Goal: Complete application form

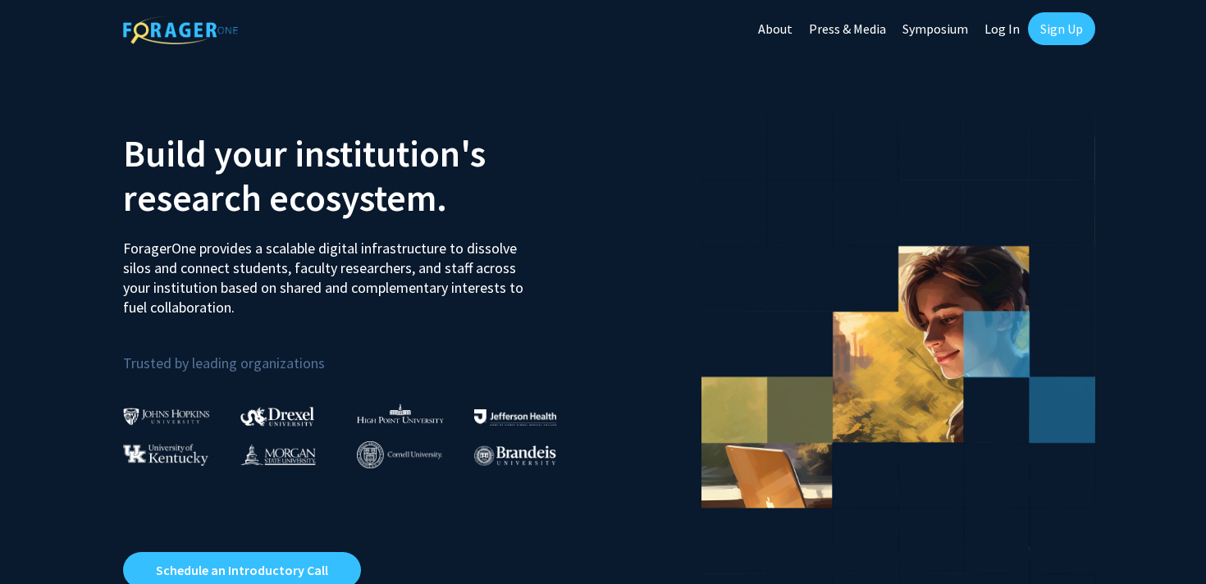
click at [1006, 26] on link "Log In" at bounding box center [1002, 28] width 52 height 57
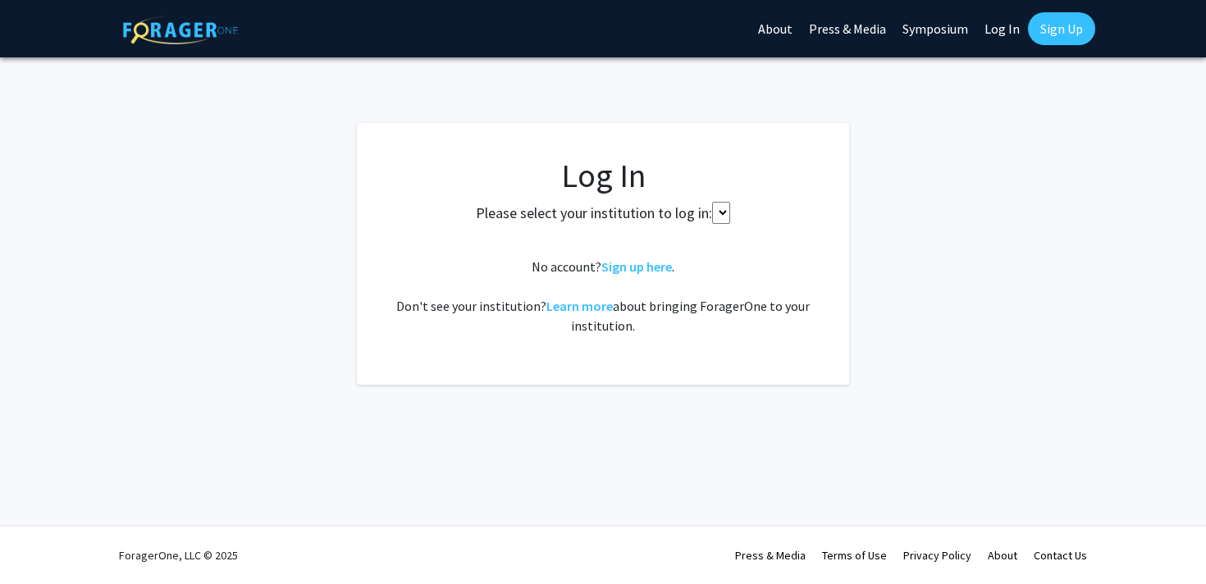
select select
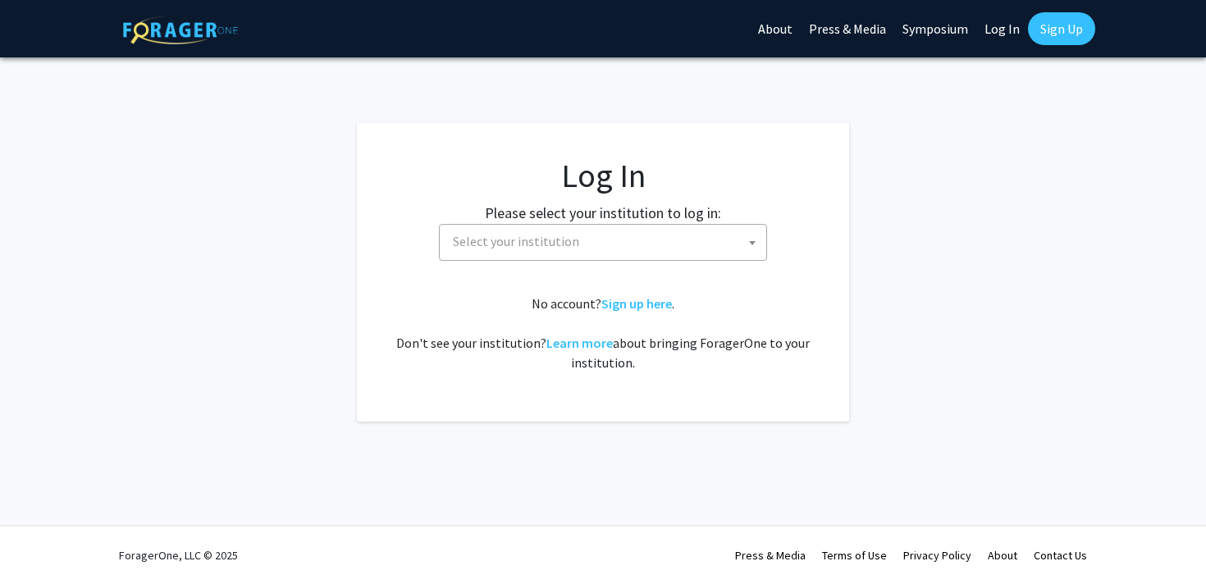
click at [600, 253] on span "Select your institution" at bounding box center [606, 242] width 320 height 34
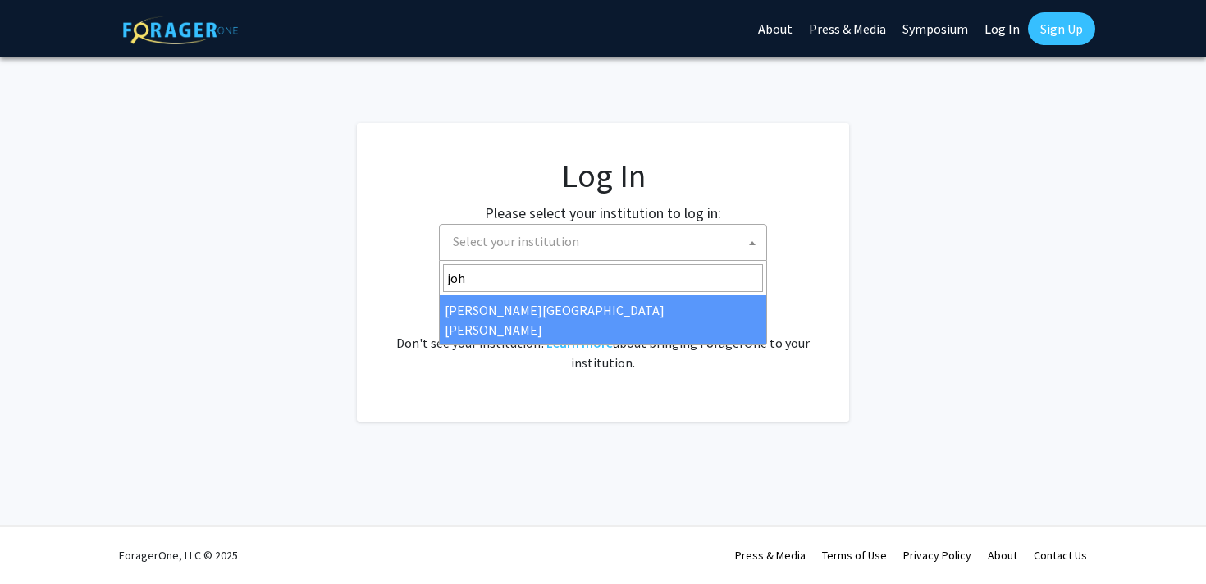
type input "joh"
select select "1"
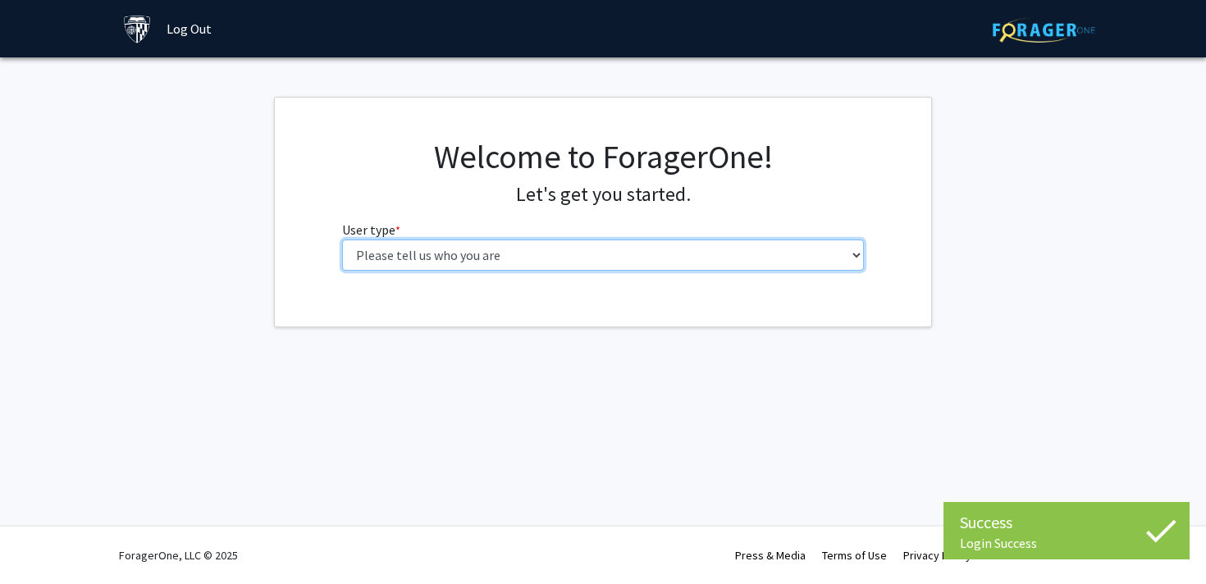
click at [595, 255] on select "Please tell us who you are Undergraduate Student Master's Student Doctoral Cand…" at bounding box center [603, 255] width 523 height 31
select select "1: undergrad"
click at [342, 240] on select "Please tell us who you are Undergraduate Student Master's Student Doctoral Cand…" at bounding box center [603, 255] width 523 height 31
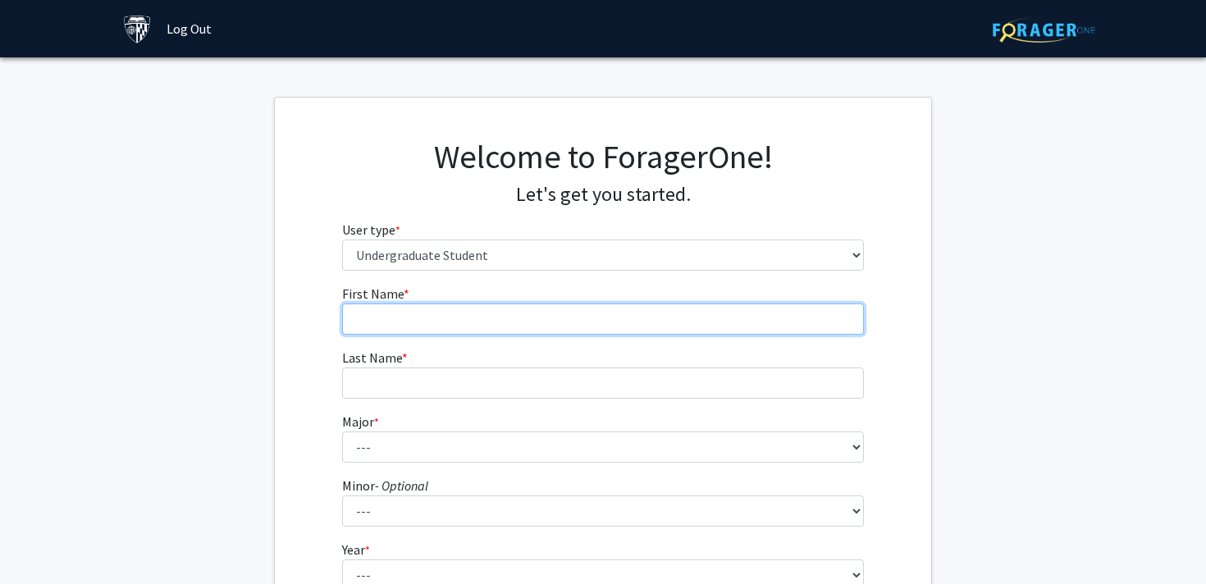
click at [788, 321] on input "First Name * required" at bounding box center [603, 319] width 523 height 31
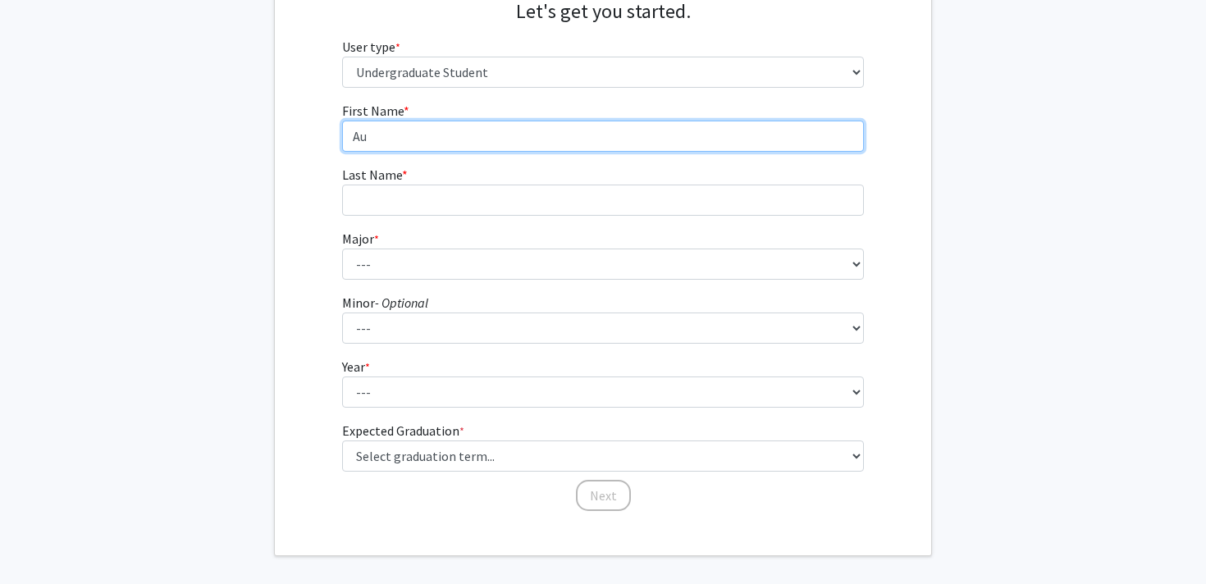
scroll to position [188, 0]
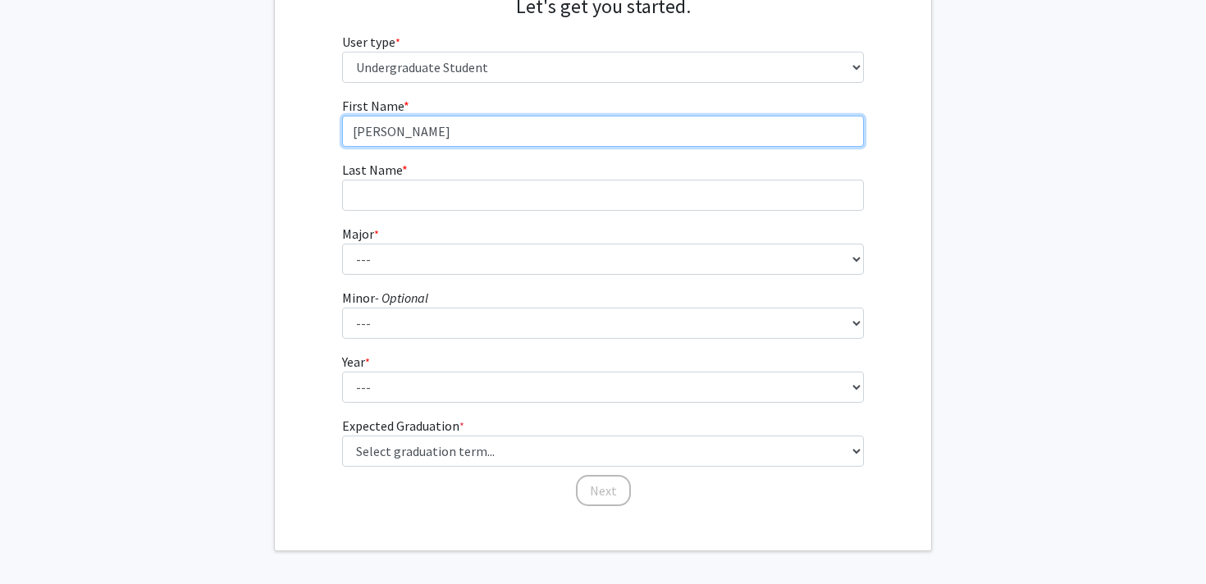
type input "Audrey"
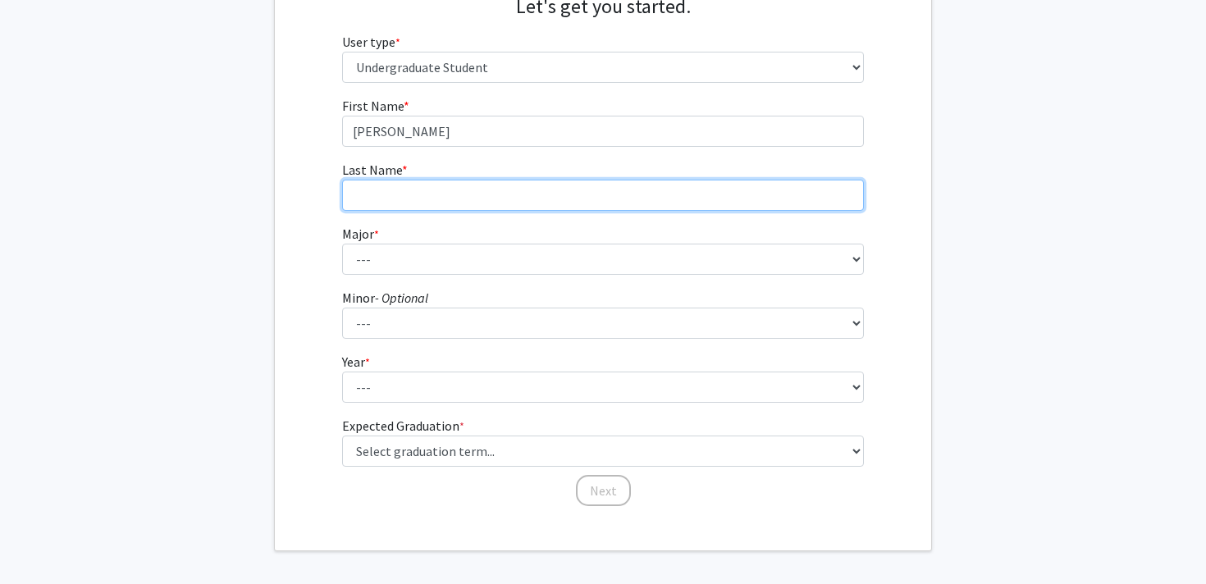
click at [619, 199] on input "Last Name * required" at bounding box center [603, 195] width 523 height 31
type input "Xu"
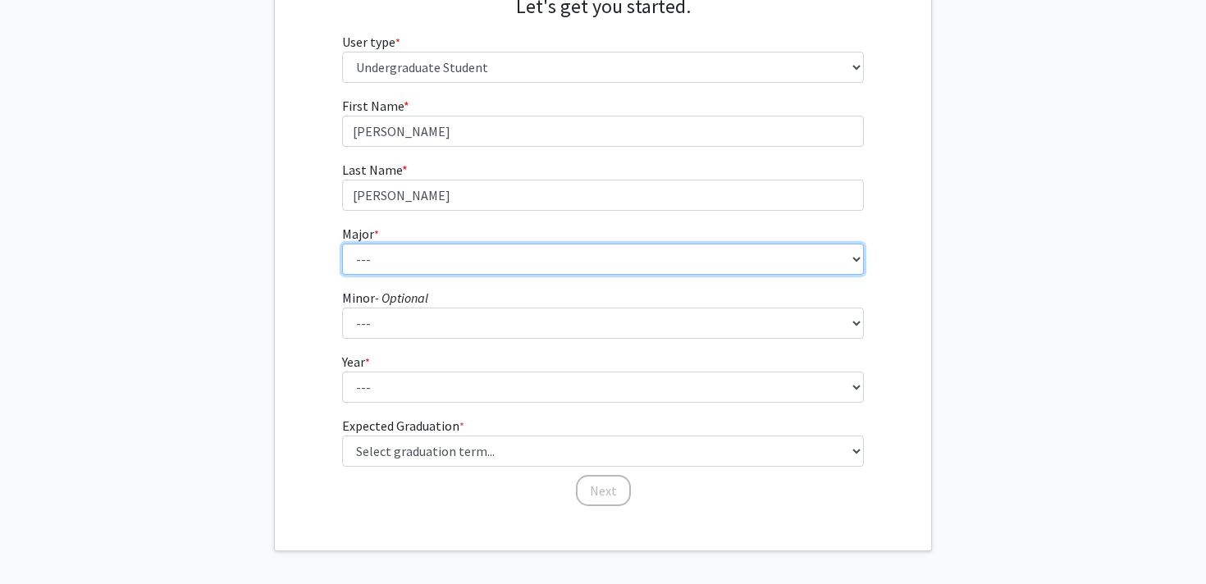
click at [514, 268] on select "--- Africana Studies Anthropology Applied Mathematics & Statistics Archaeology …" at bounding box center [603, 259] width 523 height 31
select select "40: 54"
click at [342, 244] on select "--- Africana Studies Anthropology Applied Mathematics & Statistics Archaeology …" at bounding box center [603, 259] width 523 height 31
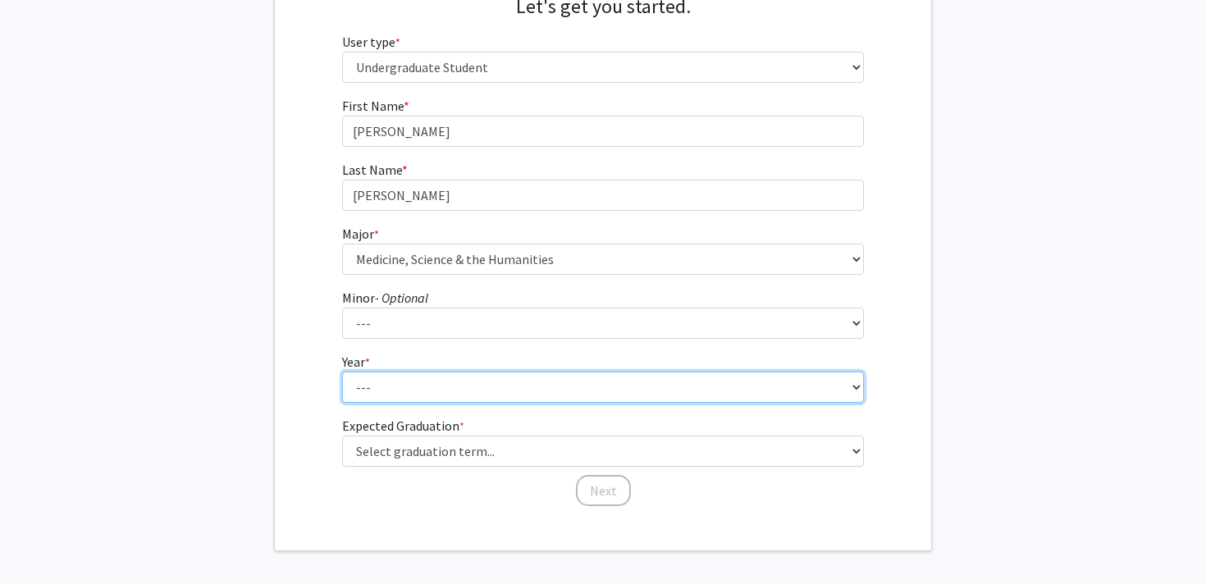
click at [386, 385] on select "--- First-year Sophomore Junior Senior Postbaccalaureate Certificate" at bounding box center [603, 387] width 523 height 31
click at [366, 390] on select "--- First-year Sophomore Junior Senior Postbaccalaureate Certificate" at bounding box center [603, 387] width 523 height 31
select select "1: first-year"
click at [342, 372] on select "--- First-year Sophomore Junior Senior Postbaccalaureate Certificate" at bounding box center [603, 387] width 523 height 31
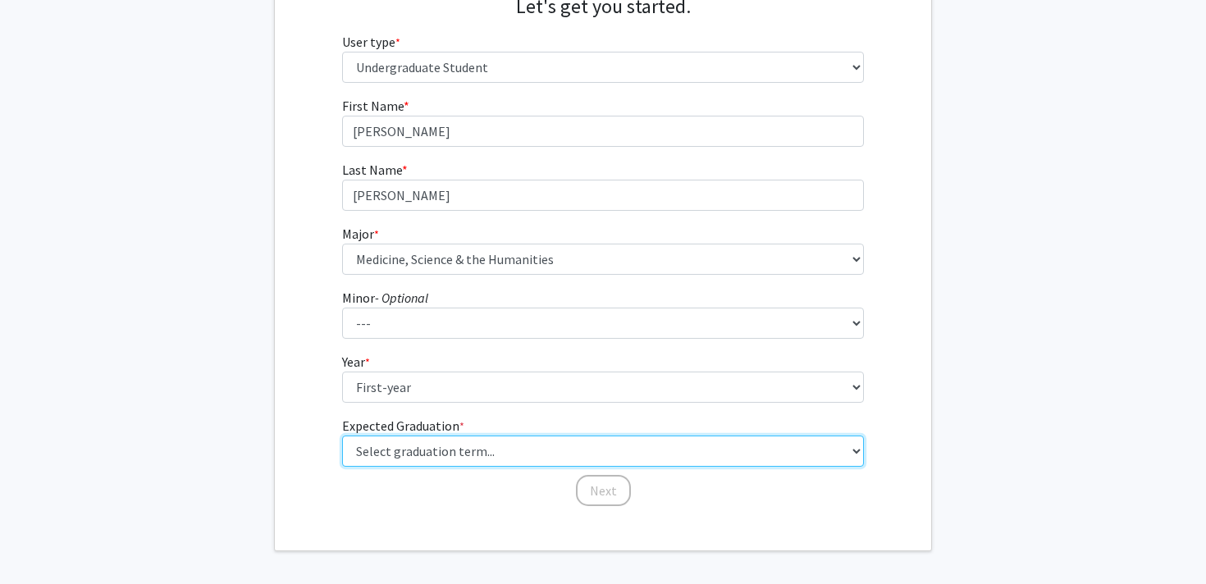
click at [383, 449] on select "Select graduation term... Spring 2025 Summer 2025 Fall 2025 Winter 2025 Spring …" at bounding box center [603, 451] width 523 height 31
select select "17: spring_2029"
click at [342, 436] on select "Select graduation term... Spring 2025 Summer 2025 Fall 2025 Winter 2025 Spring …" at bounding box center [603, 451] width 523 height 31
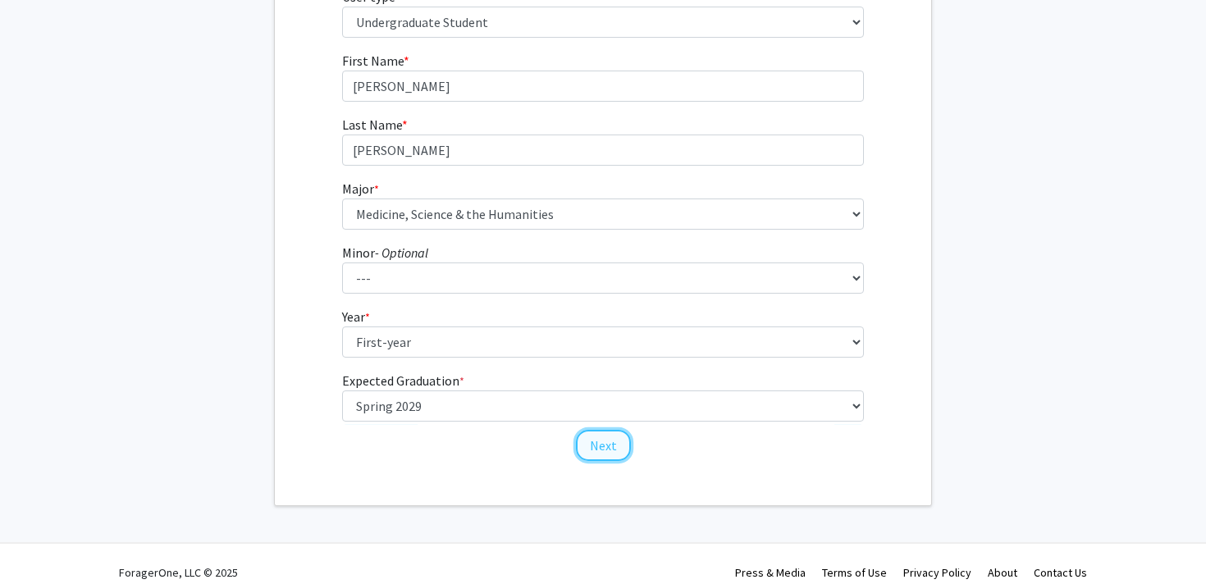
click at [598, 438] on button "Next" at bounding box center [603, 445] width 55 height 31
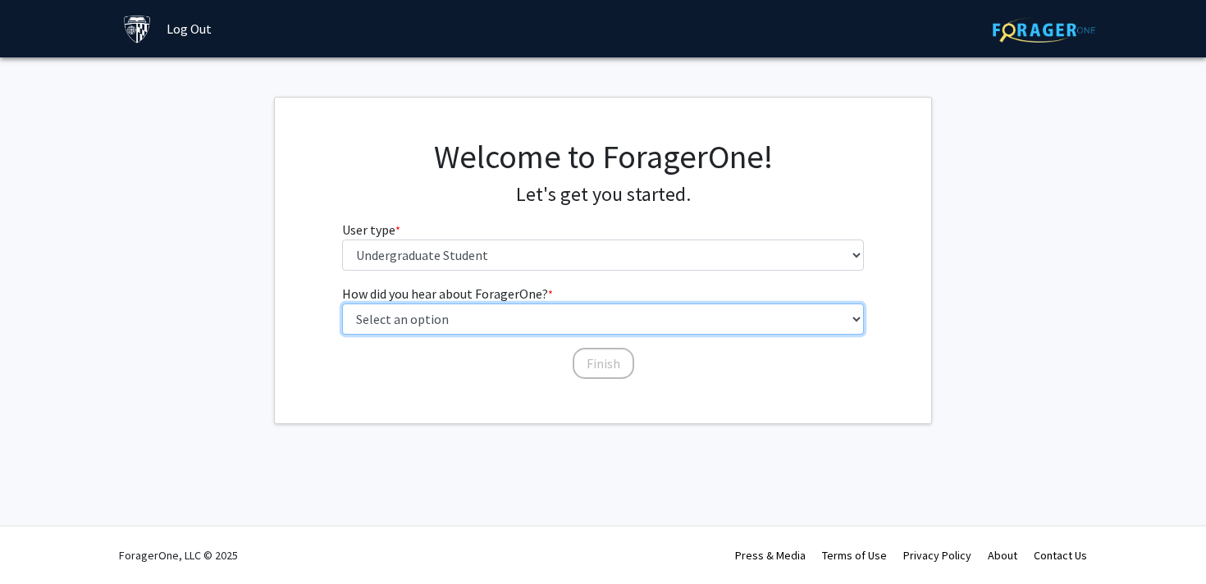
click at [524, 325] on select "Select an option Peer/student recommendation Faculty/staff recommendation Unive…" at bounding box center [603, 319] width 523 height 31
select select "1: peer_recommendation"
click at [342, 304] on select "Select an option Peer/student recommendation Faculty/staff recommendation Unive…" at bounding box center [603, 319] width 523 height 31
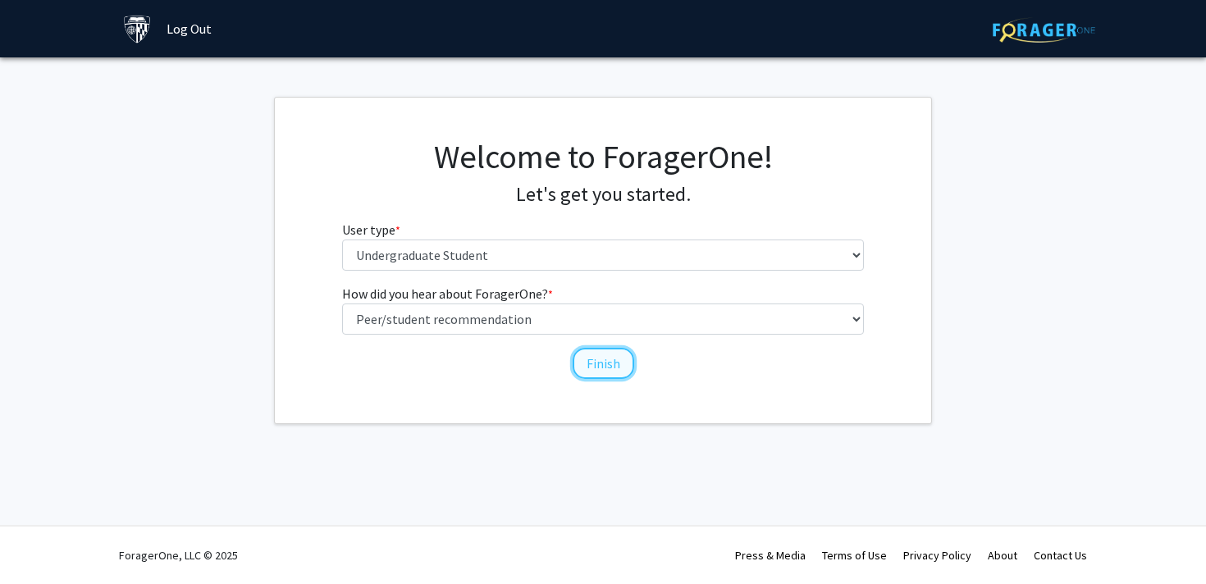
click at [608, 364] on button "Finish" at bounding box center [604, 363] width 62 height 31
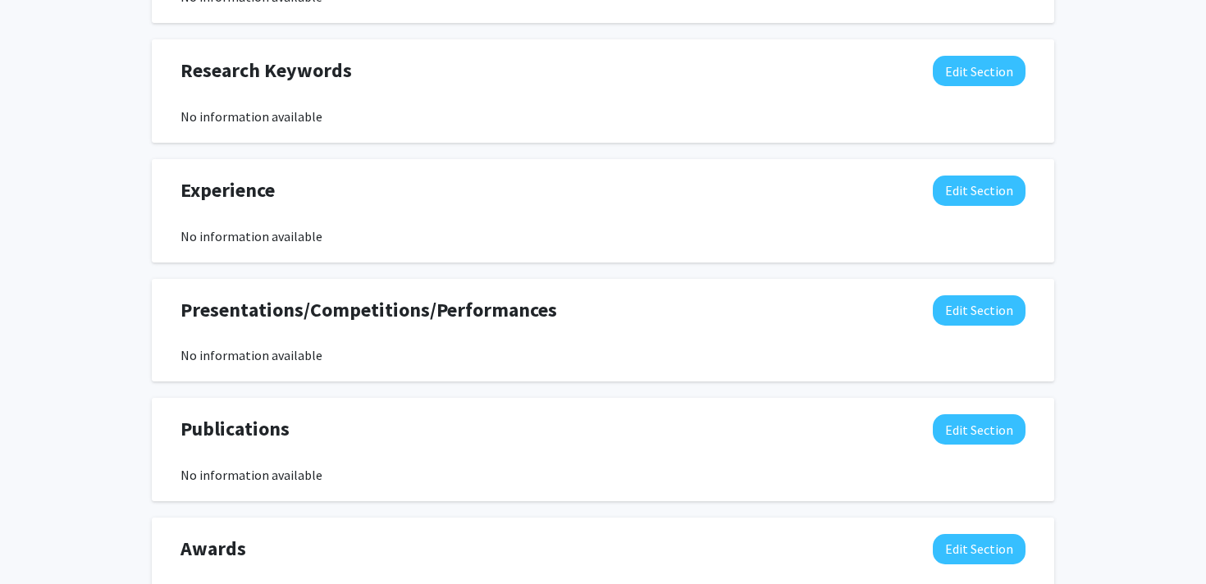
scroll to position [1007, 0]
